Goal: Task Accomplishment & Management: Complete application form

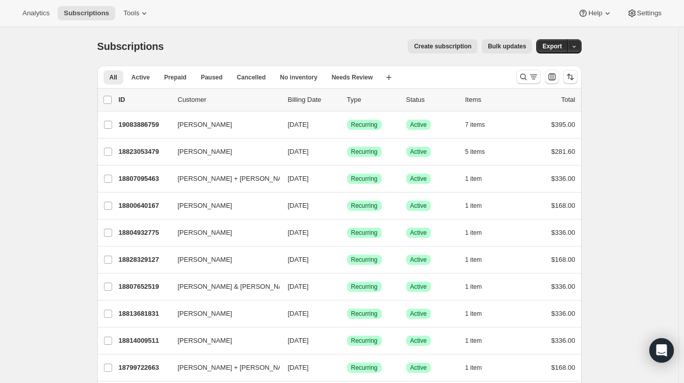
click at [456, 48] on span "Create subscription" at bounding box center [443, 46] width 58 height 8
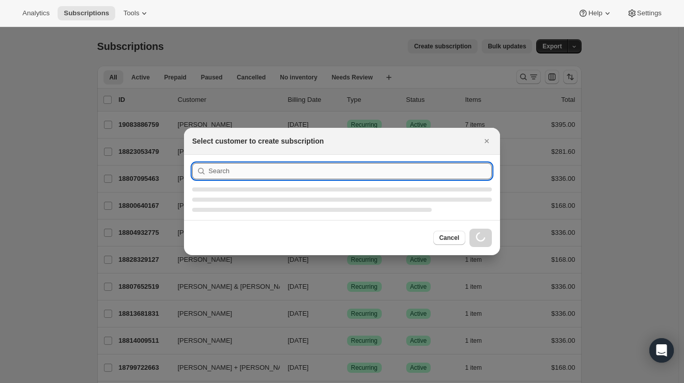
click at [356, 171] on section ":rc:" at bounding box center [342, 187] width 316 height 65
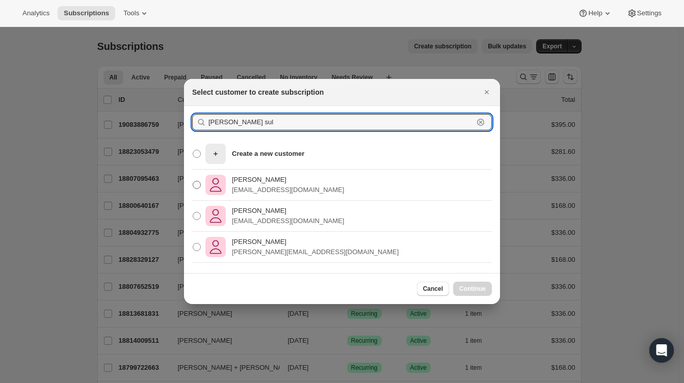
type input "[PERSON_NAME] sul"
click at [261, 190] on p "[EMAIL_ADDRESS][DOMAIN_NAME]" at bounding box center [288, 190] width 112 height 10
click at [193, 181] on input "[PERSON_NAME] [EMAIL_ADDRESS][DOMAIN_NAME]" at bounding box center [193, 181] width 1 height 1
radio input "true"
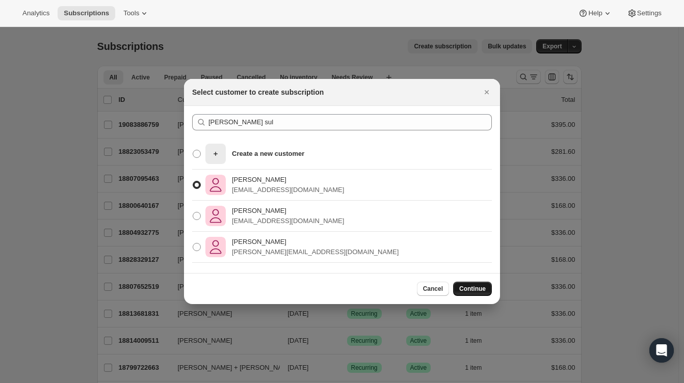
click at [465, 284] on button "Continue" at bounding box center [472, 289] width 39 height 14
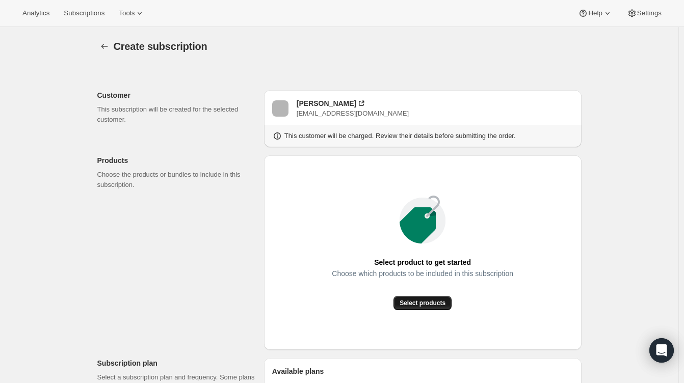
click at [423, 301] on span "Select products" at bounding box center [423, 303] width 46 height 8
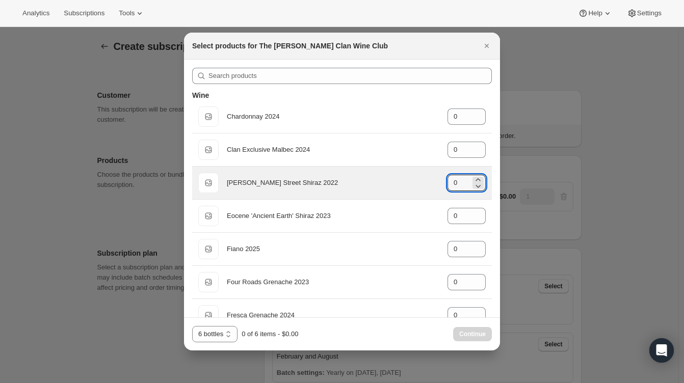
drag, startPoint x: 450, startPoint y: 187, endPoint x: 418, endPoint y: 193, distance: 32.2
click at [418, 193] on div "Default Title [PERSON_NAME] Street Shiraz 2022 gid://shopify/ProductVariant/469…" at bounding box center [342, 183] width 300 height 33
drag, startPoint x: 454, startPoint y: 182, endPoint x: 442, endPoint y: 186, distance: 12.1
click at [442, 186] on div "Default Title [PERSON_NAME] Street Shiraz 2022 gid://shopify/ProductVariant/469…" at bounding box center [341, 183] width 287 height 20
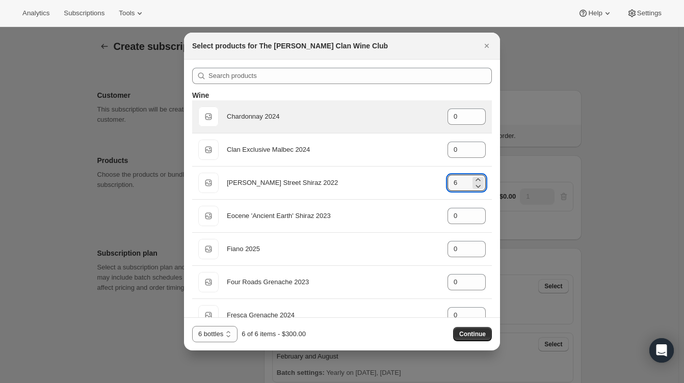
type input "6"
drag, startPoint x: 435, startPoint y: 113, endPoint x: 413, endPoint y: 113, distance: 21.9
click at [413, 113] on div "Default Title Chardonnay 2024 gid://shopify/ProductVariant/46914040299687 0" at bounding box center [341, 117] width 287 height 20
drag, startPoint x: 460, startPoint y: 117, endPoint x: 431, endPoint y: 119, distance: 29.1
click at [431, 119] on div "Default Title Chardonnay 2024 gid://shopify/ProductVariant/46914040299687 0" at bounding box center [341, 117] width 287 height 20
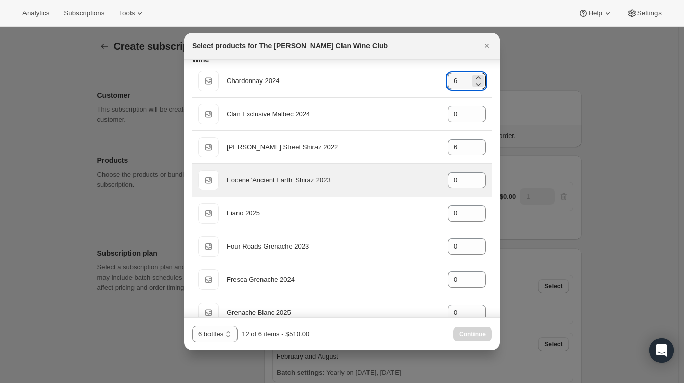
scroll to position [51, 0]
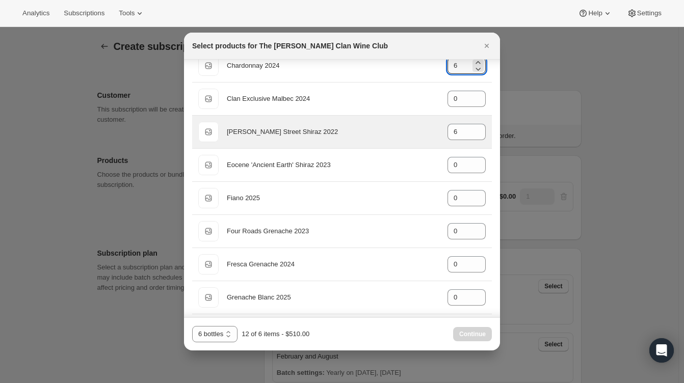
type input "0"
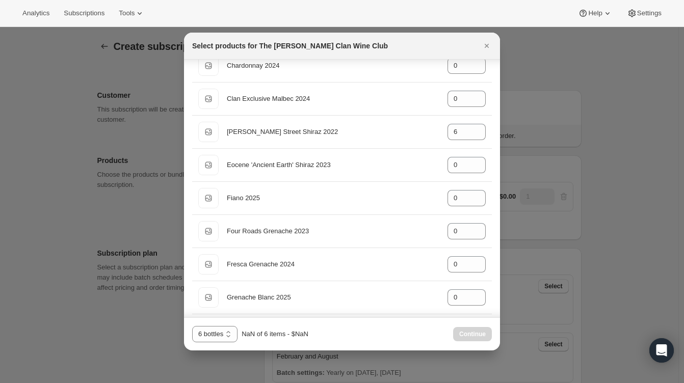
click at [412, 328] on div "6 bottles 12 bottles 24 bottles 6 bottles NaN of 6 items - $NaN Continue" at bounding box center [342, 334] width 300 height 16
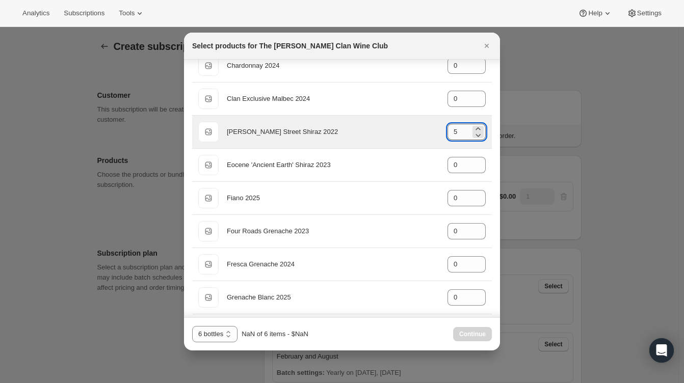
drag, startPoint x: 471, startPoint y: 130, endPoint x: 442, endPoint y: 130, distance: 28.5
click at [448, 130] on div "5" at bounding box center [467, 132] width 38 height 16
click at [476, 127] on icon ":rbs:" at bounding box center [478, 129] width 10 height 10
type input "6"
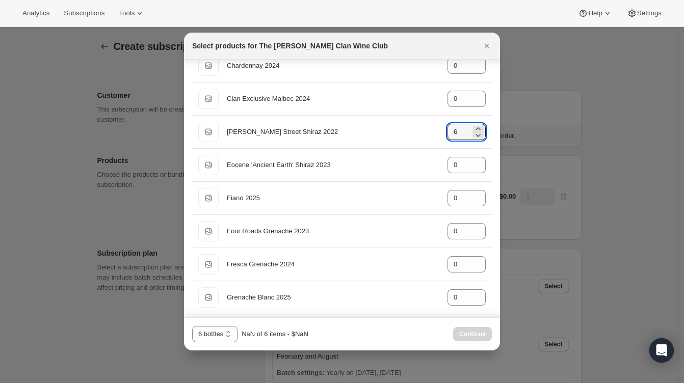
click at [355, 338] on div "6 bottles 12 bottles 24 bottles 6 bottles NaN of 6 items - $NaN Continue" at bounding box center [342, 334] width 300 height 16
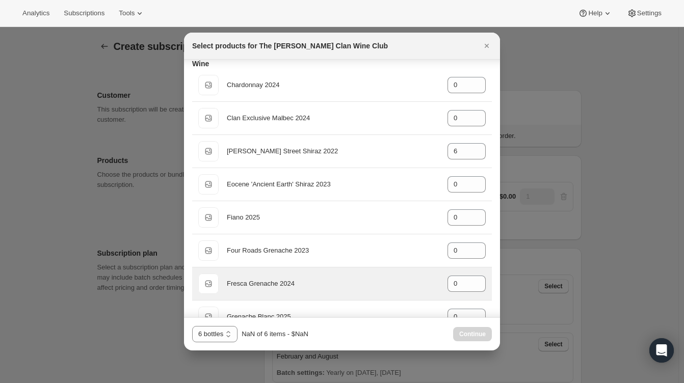
scroll to position [0, 0]
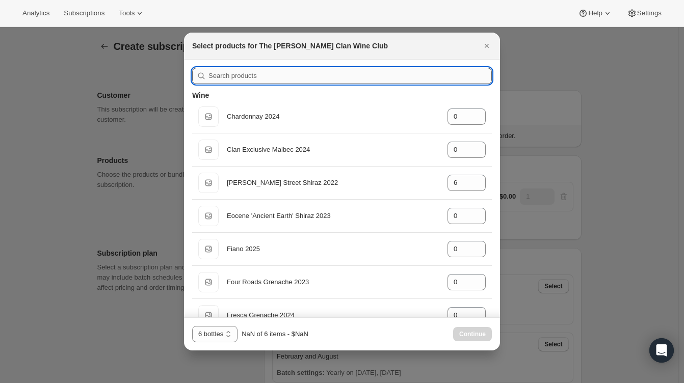
click at [247, 74] on input ":rbs:" at bounding box center [349, 76] width 283 height 16
drag, startPoint x: 247, startPoint y: 74, endPoint x: 261, endPoint y: 85, distance: 17.4
click at [248, 74] on input ":rbs:" at bounding box center [349, 76] width 283 height 16
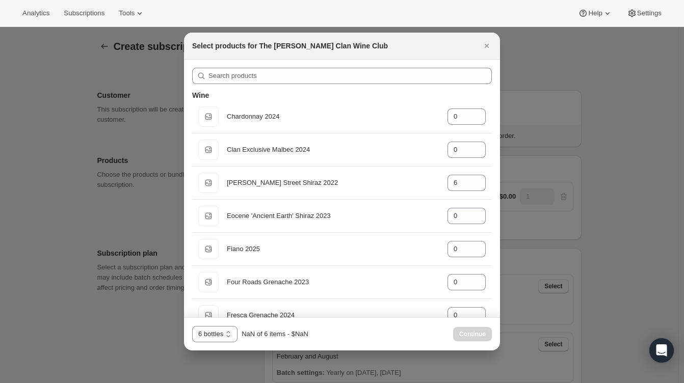
click at [471, 335] on div "Continue" at bounding box center [472, 334] width 39 height 14
drag, startPoint x: 490, startPoint y: 46, endPoint x: 487, endPoint y: 58, distance: 11.5
click at [490, 47] on icon "Close" at bounding box center [487, 46] width 10 height 10
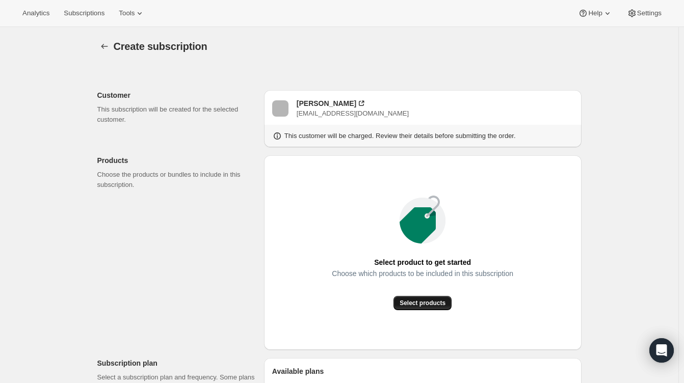
click at [419, 306] on span "Select products" at bounding box center [423, 303] width 46 height 8
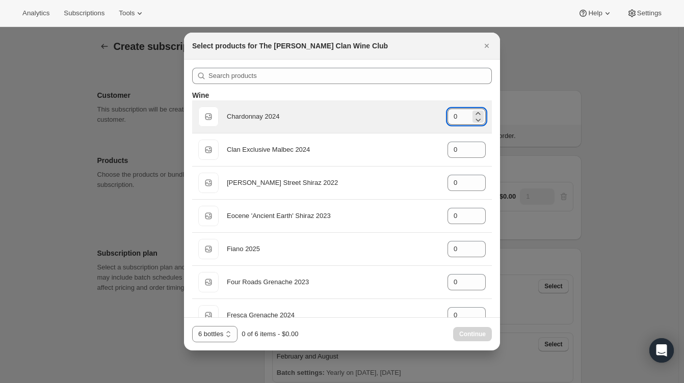
click at [458, 120] on input "0" at bounding box center [459, 117] width 23 height 16
click at [473, 115] on icon ":rcn:" at bounding box center [478, 120] width 10 height 10
click at [473, 118] on icon ":rcn:" at bounding box center [478, 120] width 10 height 10
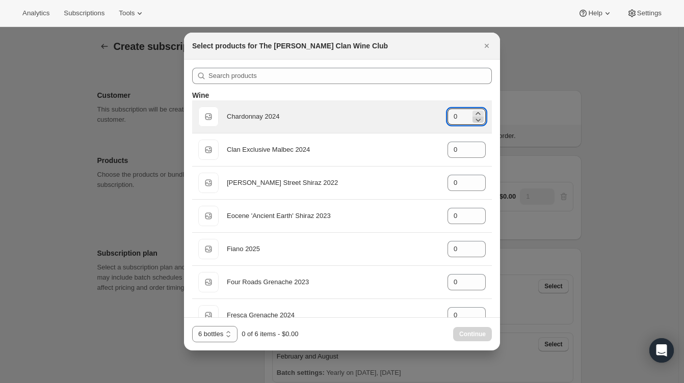
click at [473, 118] on icon ":rcn:" at bounding box center [478, 120] width 10 height 10
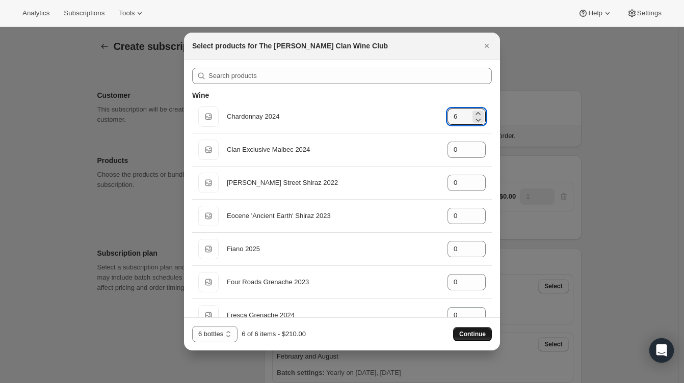
type input "6"
click at [455, 339] on button "Continue" at bounding box center [472, 334] width 39 height 14
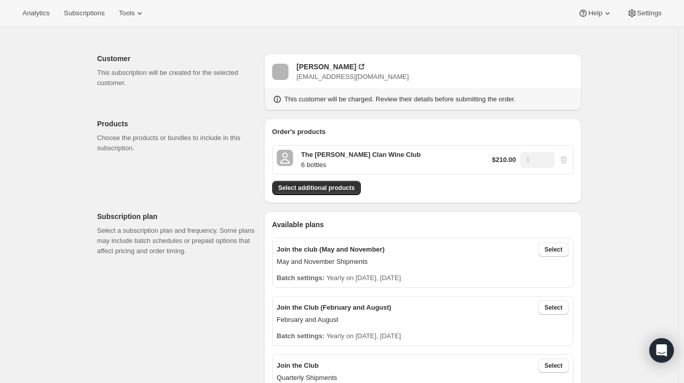
scroll to position [102, 0]
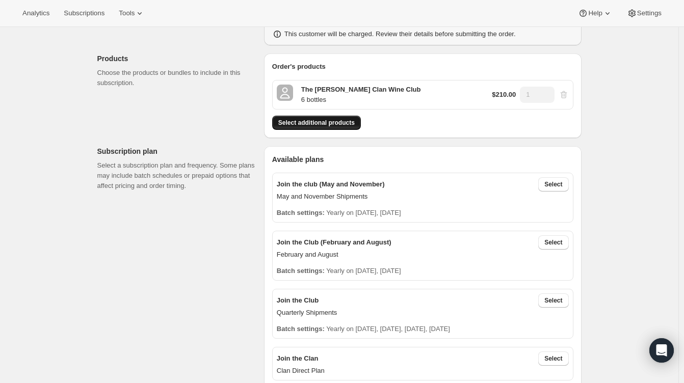
click at [328, 123] on span "Select additional products" at bounding box center [316, 123] width 76 height 8
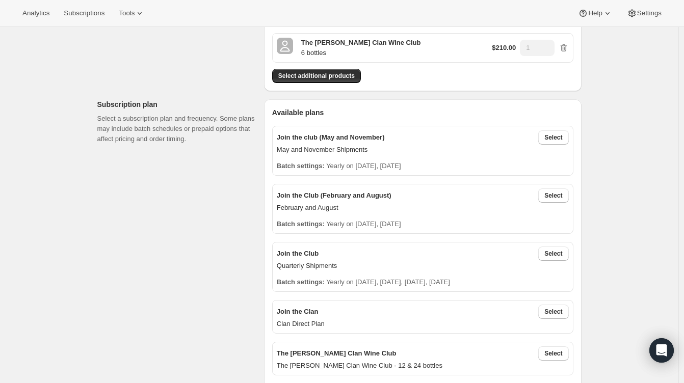
scroll to position [204, 0]
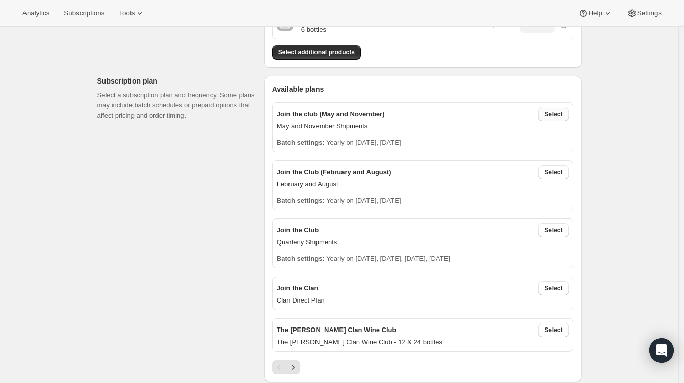
click at [558, 109] on button "Select" at bounding box center [553, 114] width 30 height 14
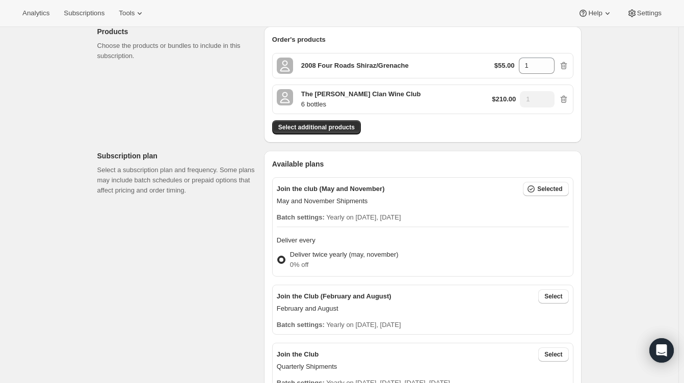
scroll to position [113, 0]
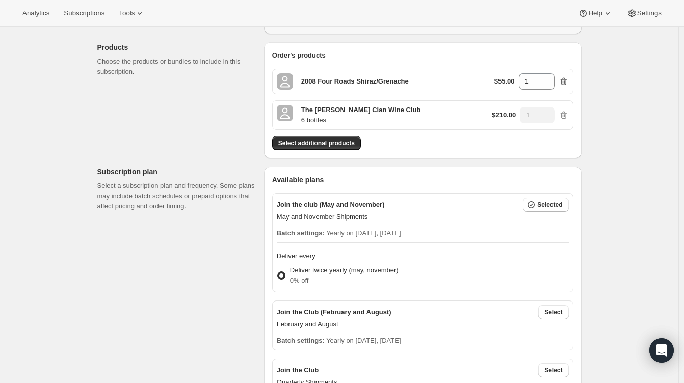
click at [566, 81] on icon "button" at bounding box center [564, 81] width 10 height 10
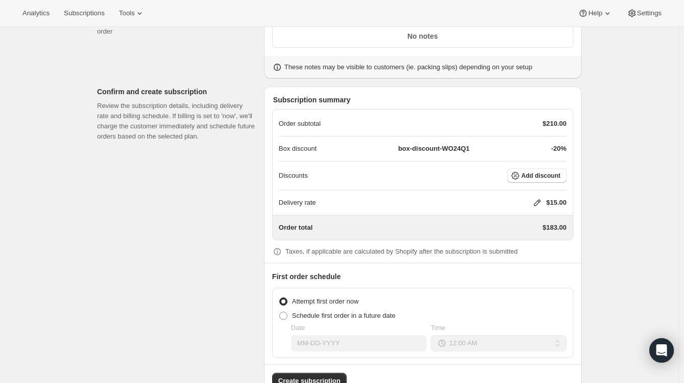
scroll to position [827, 0]
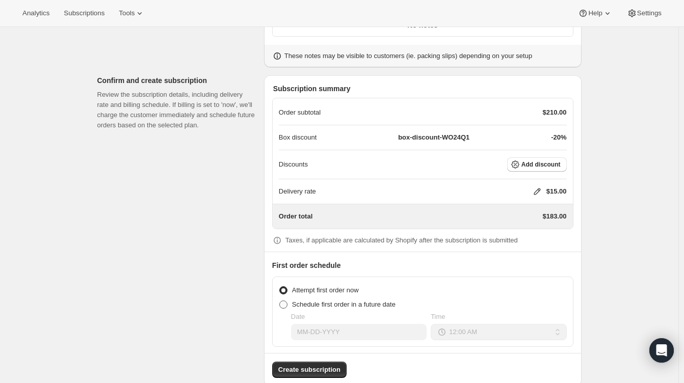
click at [328, 305] on span "Schedule first order in a future date" at bounding box center [343, 305] width 103 height 8
click at [280, 301] on input "Schedule first order in a future date" at bounding box center [279, 301] width 1 height 1
radio input "true"
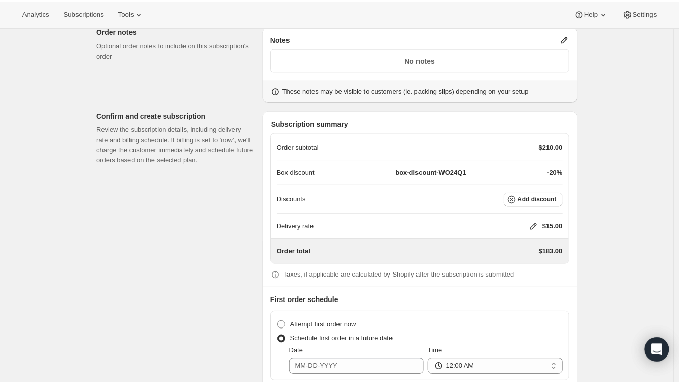
scroll to position [776, 0]
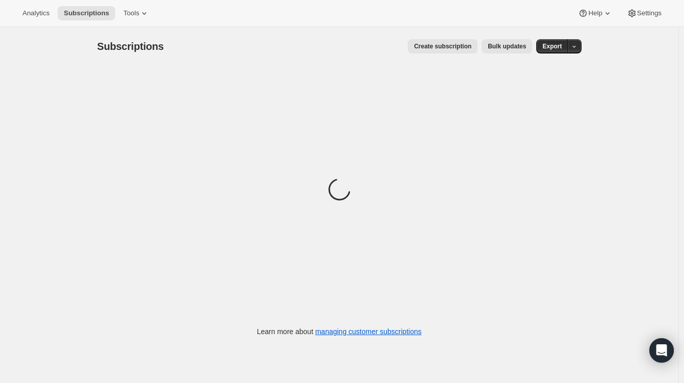
click at [453, 42] on button "Create subscription" at bounding box center [443, 46] width 70 height 14
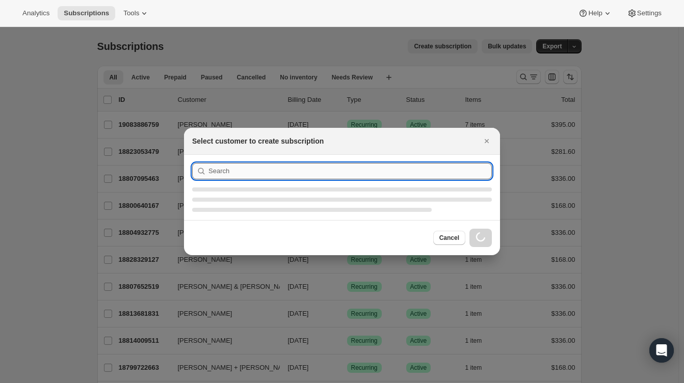
click at [301, 169] on input ":rc:" at bounding box center [349, 171] width 283 height 16
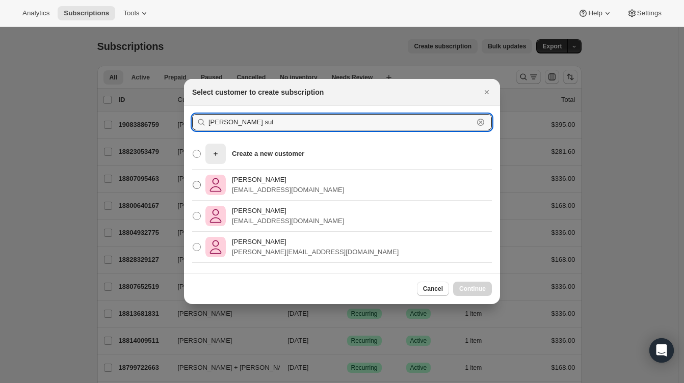
type input "[PERSON_NAME] sul"
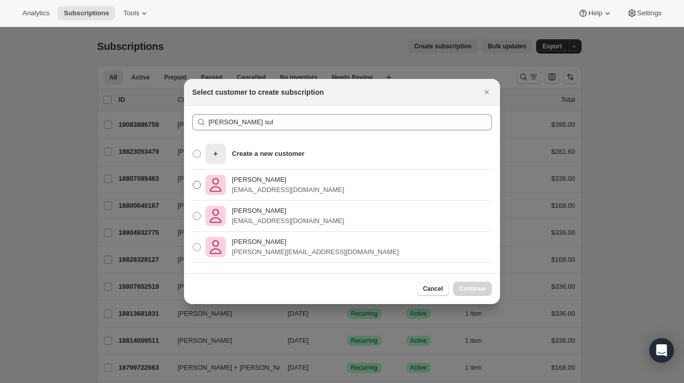
click at [202, 185] on label "[PERSON_NAME] [EMAIL_ADDRESS][DOMAIN_NAME]" at bounding box center [268, 185] width 152 height 24
click at [193, 181] on input "[PERSON_NAME] [EMAIL_ADDRESS][DOMAIN_NAME]" at bounding box center [193, 181] width 1 height 1
radio input "true"
click at [481, 293] on span "Continue" at bounding box center [472, 289] width 27 height 8
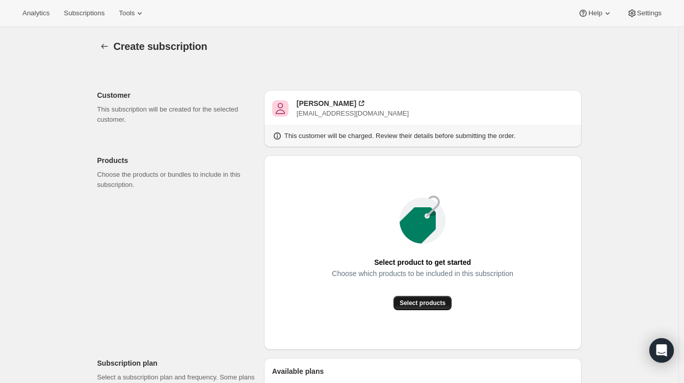
click at [422, 299] on button "Select products" at bounding box center [422, 303] width 58 height 14
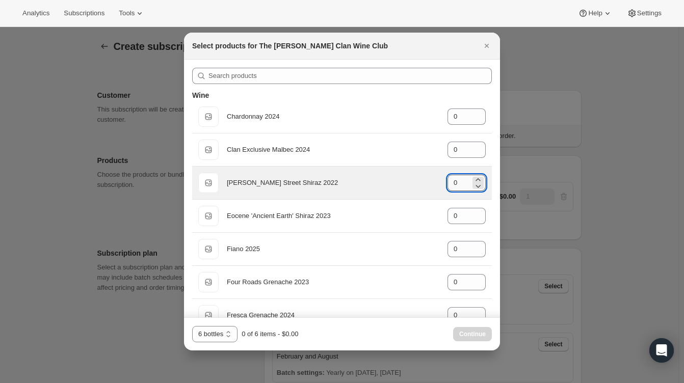
click at [465, 188] on input "0" at bounding box center [459, 183] width 23 height 16
drag, startPoint x: 456, startPoint y: 186, endPoint x: 418, endPoint y: 186, distance: 37.7
click at [418, 186] on div "Default Title [PERSON_NAME] Street Shiraz 2022 gid://shopify/ProductVariant/469…" at bounding box center [341, 183] width 287 height 20
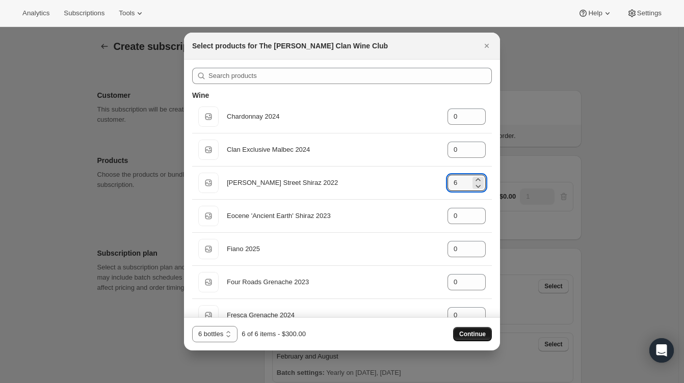
type input "6"
click at [469, 336] on span "Continue" at bounding box center [472, 334] width 27 height 8
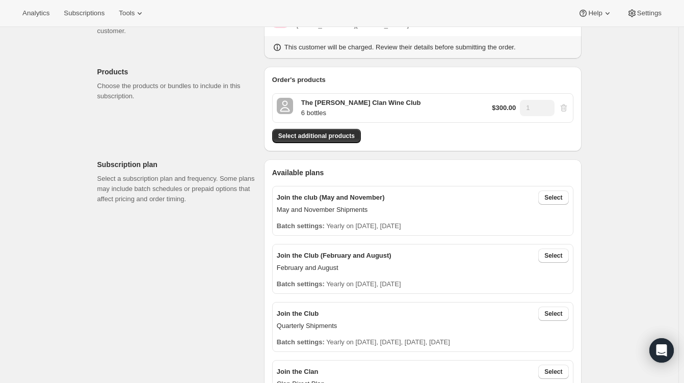
scroll to position [102, 0]
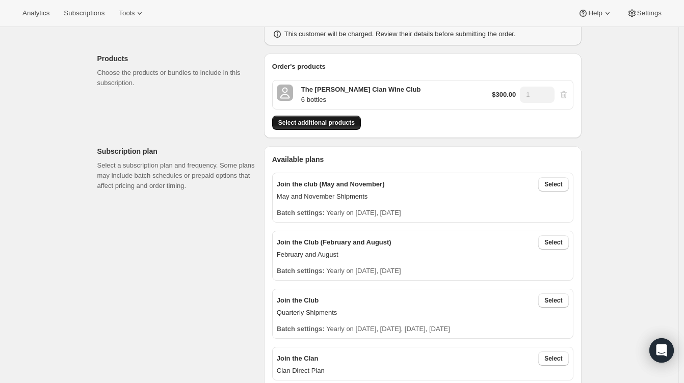
click at [318, 122] on span "Select additional products" at bounding box center [316, 123] width 76 height 8
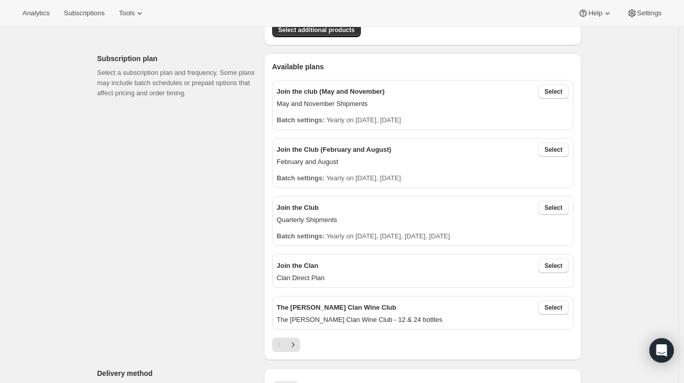
scroll to position [204, 0]
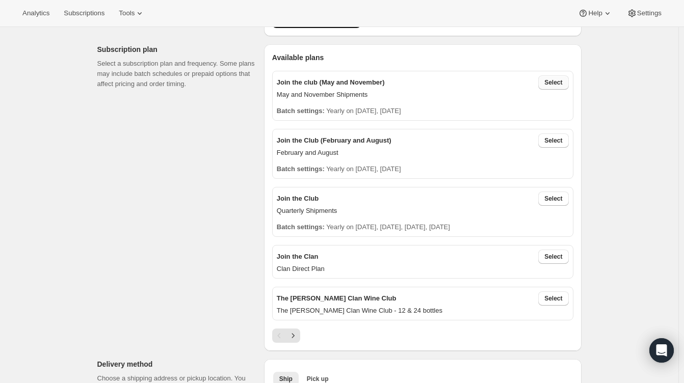
click at [553, 82] on span "Select" at bounding box center [553, 82] width 18 height 8
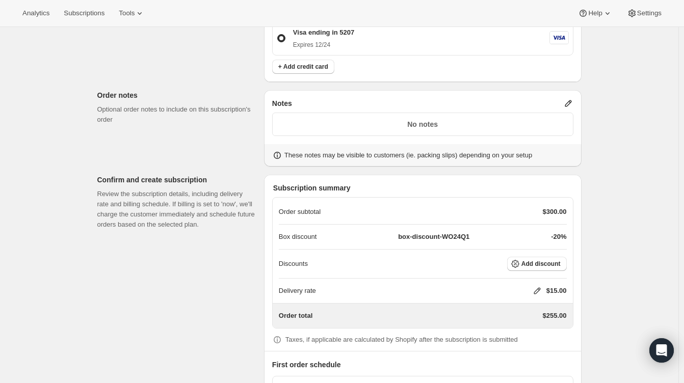
scroll to position [744, 0]
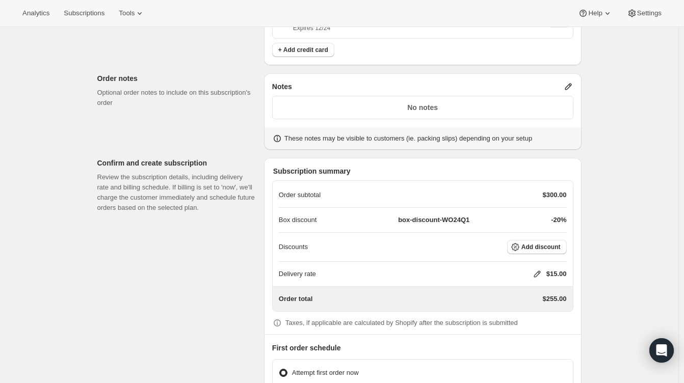
click at [540, 273] on icon at bounding box center [537, 274] width 10 height 10
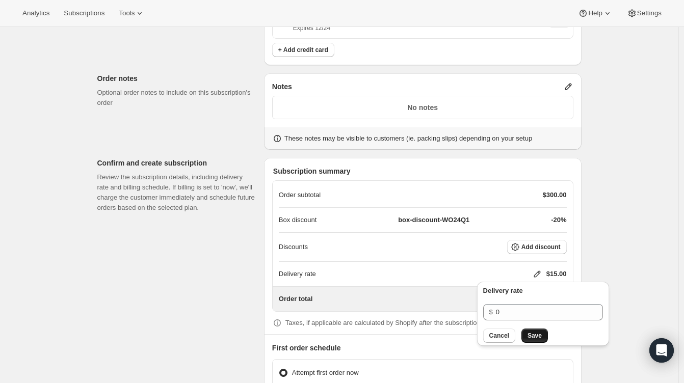
click at [525, 339] on button "Save" at bounding box center [534, 336] width 27 height 14
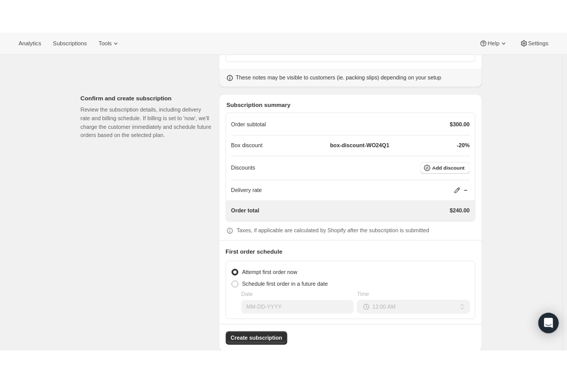
scroll to position [846, 0]
